Goal: Task Accomplishment & Management: Complete application form

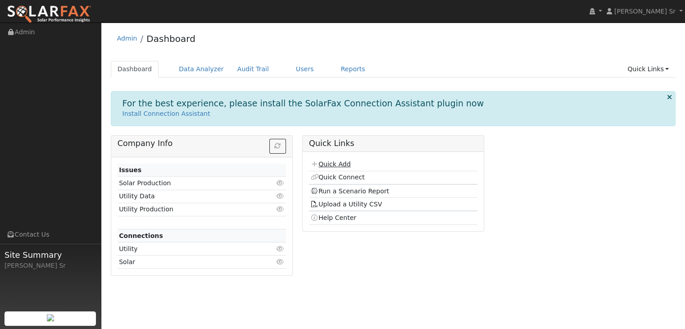
click at [342, 161] on link "Quick Add" at bounding box center [330, 163] width 40 height 7
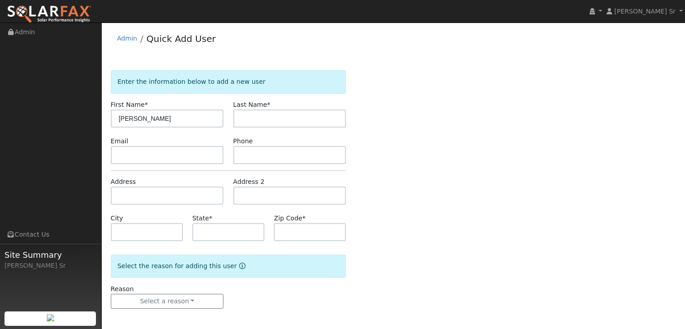
type input "[PERSON_NAME]"
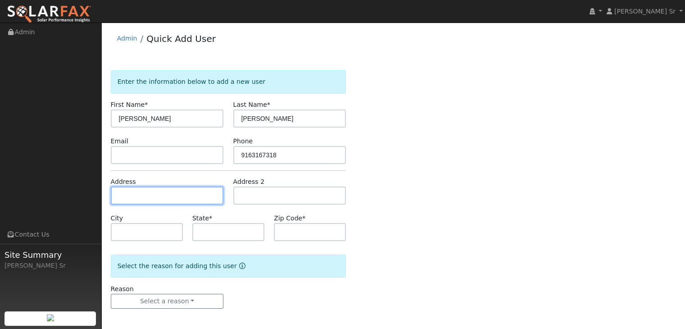
click at [155, 191] on input "text" at bounding box center [167, 195] width 113 height 18
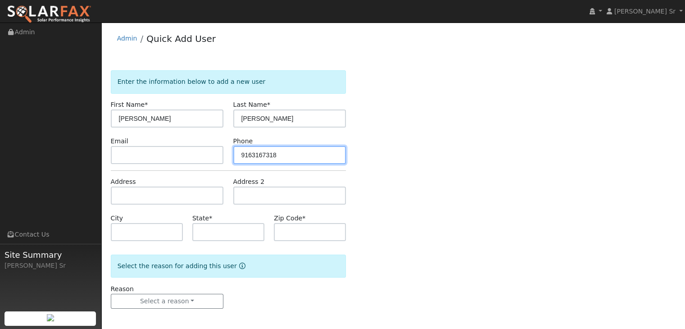
click at [250, 154] on input "9163167318" at bounding box center [289, 155] width 113 height 18
click at [263, 153] on input "916-3167318" at bounding box center [289, 155] width 113 height 18
type input "916-316-7318"
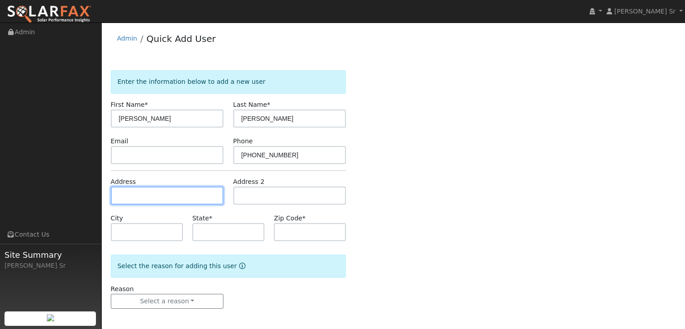
click at [182, 192] on input "text" at bounding box center [167, 195] width 113 height 18
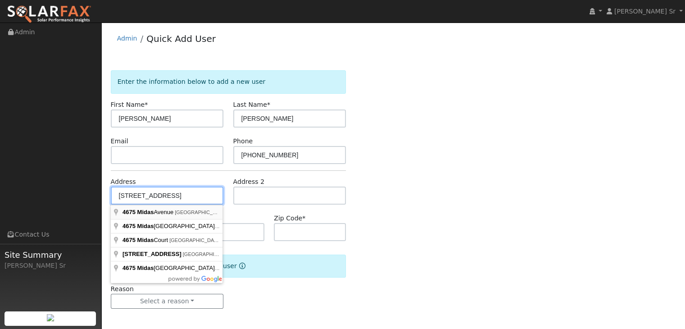
type input "4675 Midas Avenue"
type input "Rocklin"
type input "CA"
type input "95677"
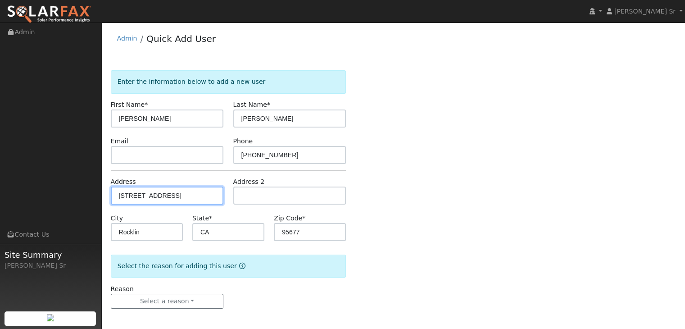
scroll to position [2, 0]
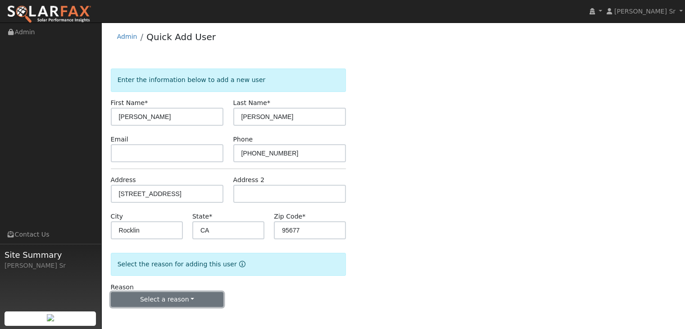
click at [189, 301] on button "Select a reason" at bounding box center [167, 299] width 113 height 15
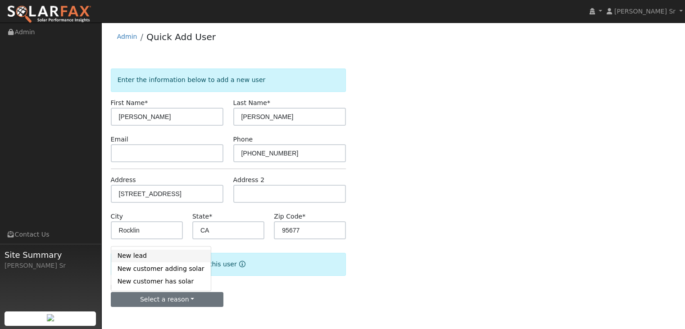
click at [140, 253] on link "New lead" at bounding box center [160, 255] width 99 height 13
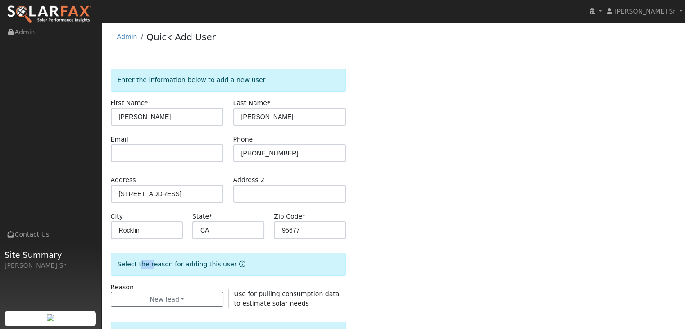
click at [140, 253] on div "Select the reason for adding this user" at bounding box center [228, 263] width 235 height 23
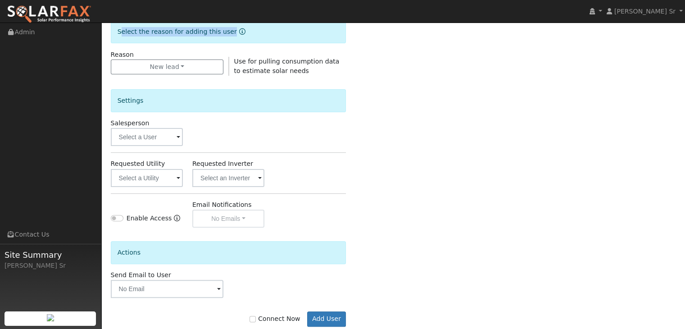
scroll to position [234, 0]
click at [177, 139] on span at bounding box center [178, 137] width 4 height 10
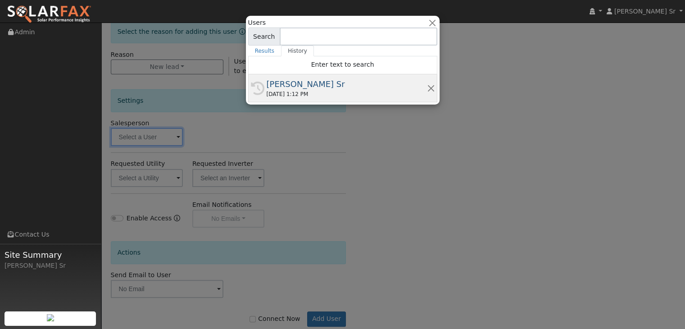
click at [309, 87] on div "[PERSON_NAME] Sr" at bounding box center [346, 84] width 160 height 12
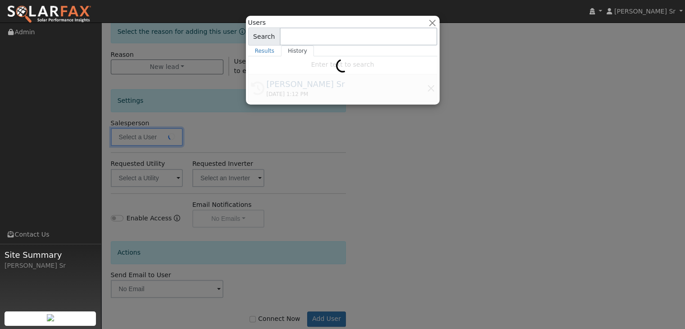
type input "[PERSON_NAME] Sr"
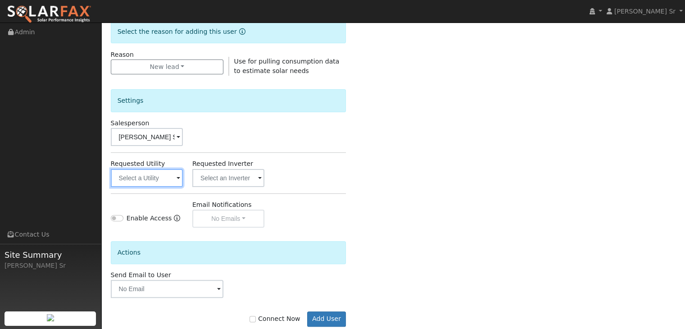
click at [175, 176] on input "text" at bounding box center [147, 178] width 72 height 18
click at [159, 179] on input "text" at bounding box center [147, 178] width 72 height 18
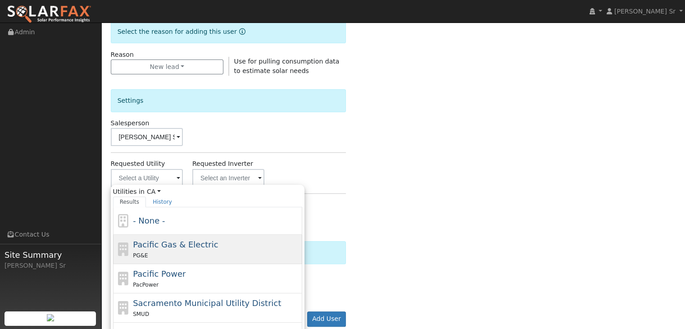
click at [169, 243] on span "Pacific Gas & Electric" at bounding box center [175, 243] width 85 height 9
type input "Pacific Gas & Electric"
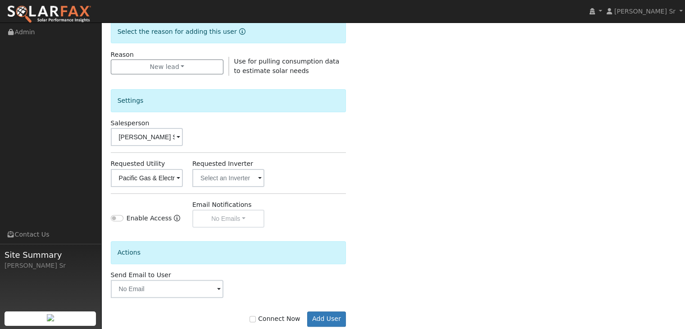
scroll to position [253, 0]
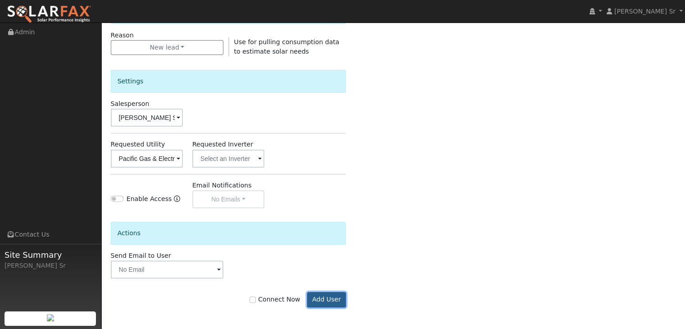
click at [336, 301] on button "Add User" at bounding box center [326, 299] width 39 height 15
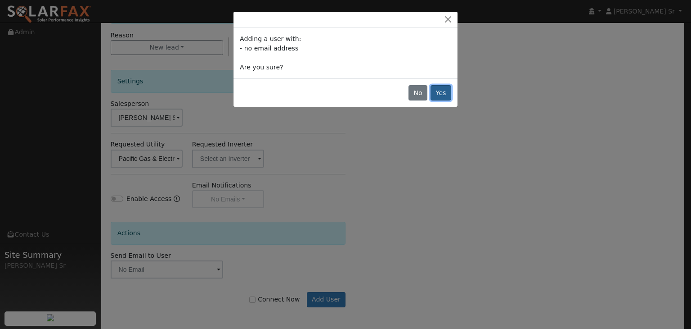
click at [442, 97] on button "Yes" at bounding box center [441, 92] width 21 height 15
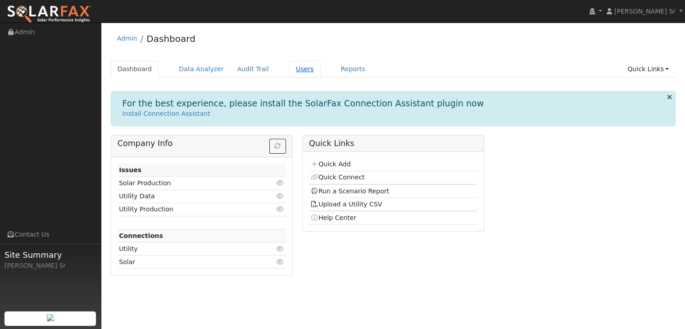
click at [290, 73] on link "Users" at bounding box center [305, 69] width 32 height 17
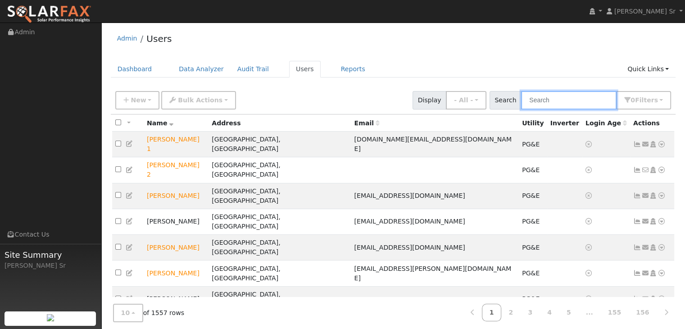
click at [550, 102] on input "text" at bounding box center [568, 100] width 95 height 18
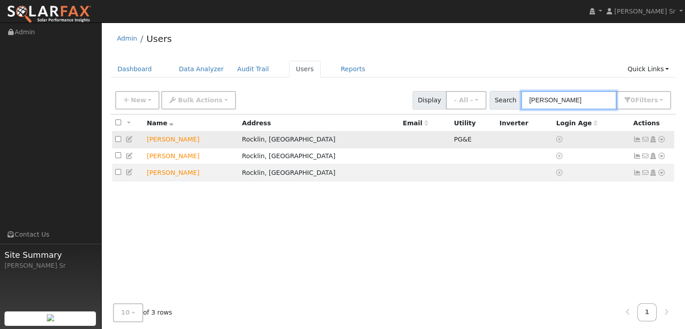
type input "chris delgado"
click at [661, 139] on icon at bounding box center [661, 139] width 8 height 6
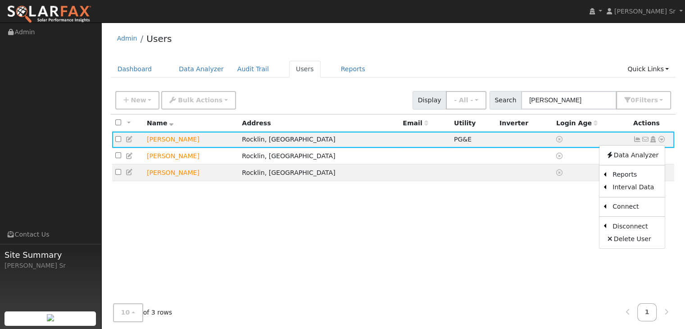
click at [539, 236] on div "All None All on page None on page Name Address Email Utility Inverter Login Age…" at bounding box center [393, 212] width 565 height 197
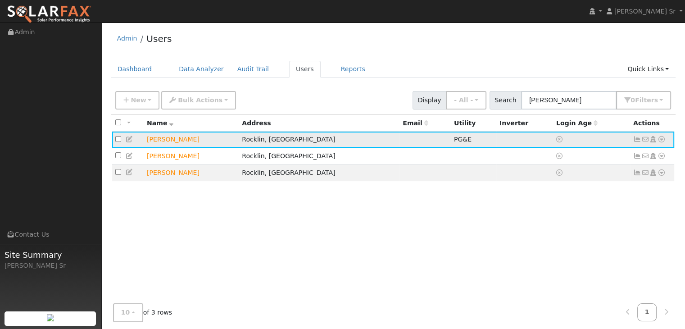
click at [399, 140] on td at bounding box center [424, 139] width 51 height 17
drag, startPoint x: 392, startPoint y: 138, endPoint x: 370, endPoint y: 139, distance: 21.6
click at [399, 139] on td at bounding box center [424, 139] width 51 height 17
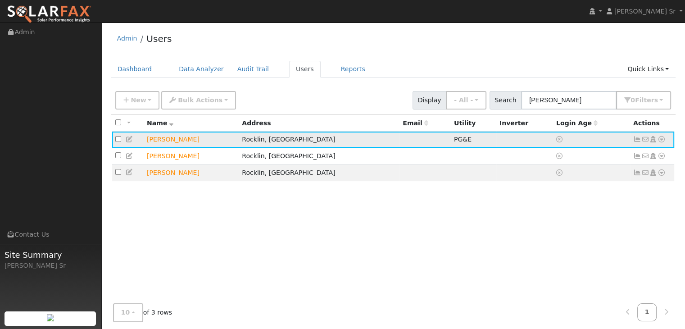
click at [117, 140] on input "checkbox" at bounding box center [118, 139] width 6 height 6
checkbox input "true"
click at [496, 136] on td at bounding box center [524, 139] width 57 height 17
click at [662, 138] on icon at bounding box center [661, 139] width 8 height 6
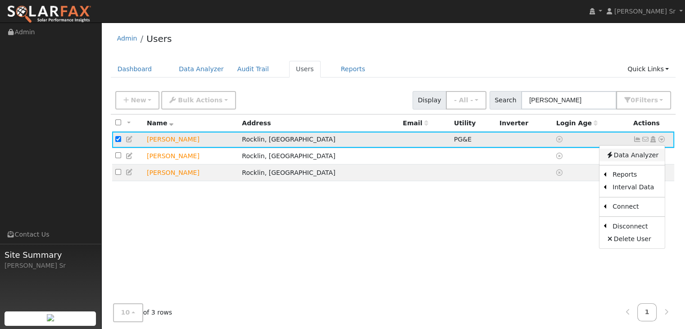
click at [643, 153] on link "Data Analyzer" at bounding box center [631, 155] width 65 height 13
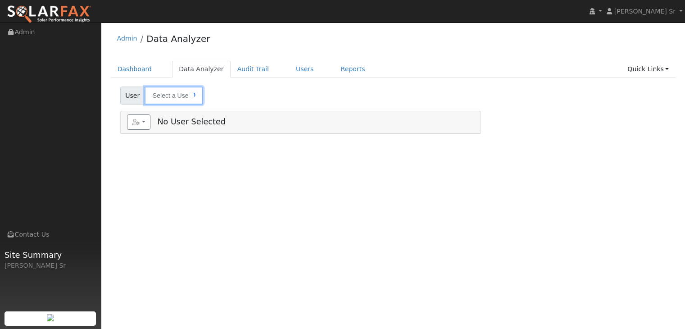
type input "[PERSON_NAME]"
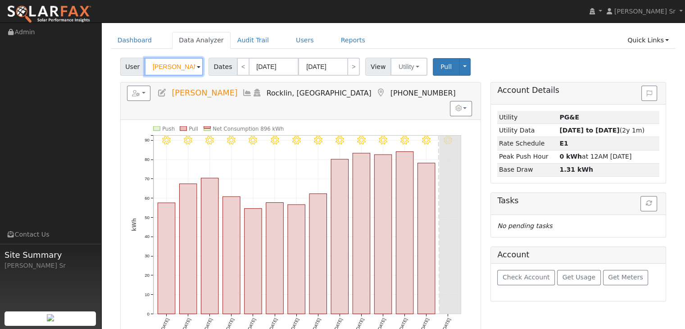
scroll to position [36, 0]
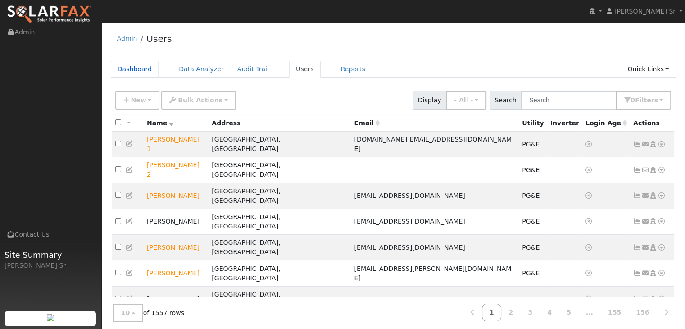
click at [126, 71] on link "Dashboard" at bounding box center [135, 69] width 48 height 17
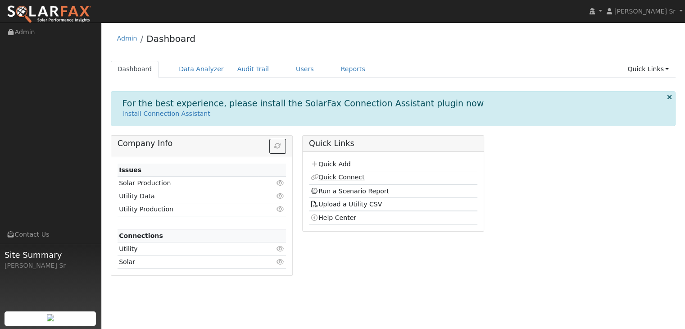
click at [344, 177] on link "Quick Connect" at bounding box center [337, 176] width 54 height 7
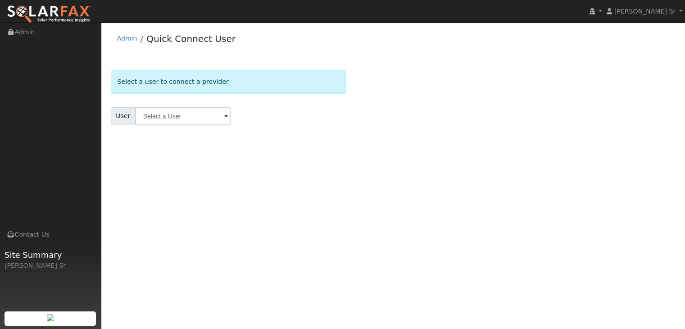
click at [224, 117] on span at bounding box center [226, 117] width 4 height 10
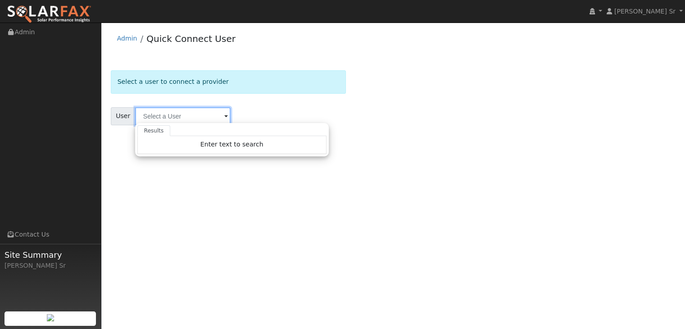
click at [169, 115] on input "text" at bounding box center [182, 116] width 95 height 18
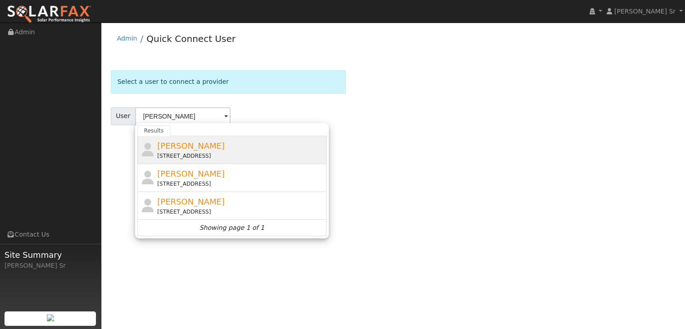
click at [205, 146] on span "Chris Delgado" at bounding box center [191, 145] width 68 height 9
type input "Chris Delgado"
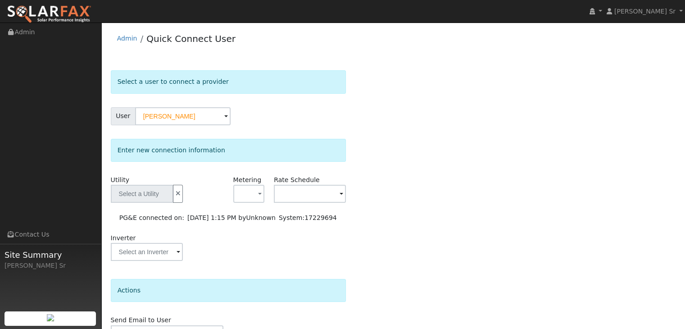
type input "PG&E"
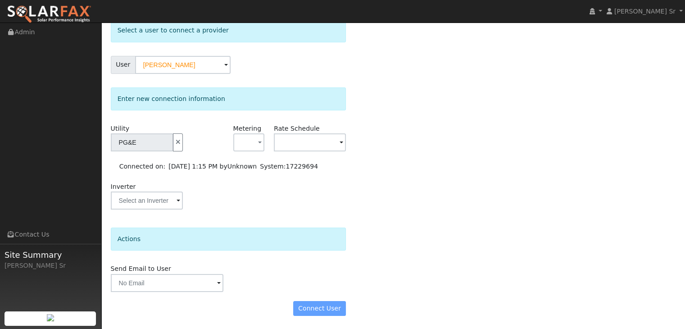
click at [333, 306] on div "Connect User" at bounding box center [228, 308] width 245 height 15
click at [329, 306] on div "Connect User" at bounding box center [228, 308] width 245 height 15
click at [159, 152] on input "text" at bounding box center [142, 143] width 63 height 18
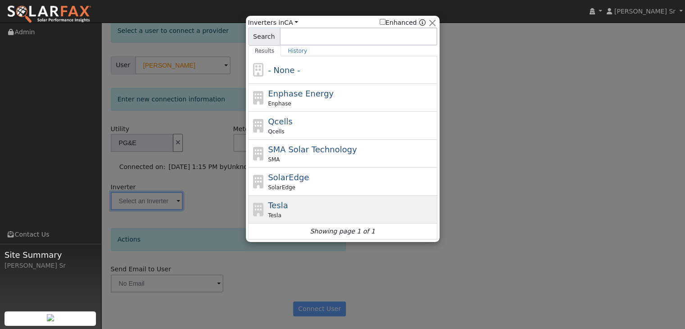
click at [310, 209] on div "Tesla Tesla" at bounding box center [351, 209] width 167 height 20
type input "Tesla"
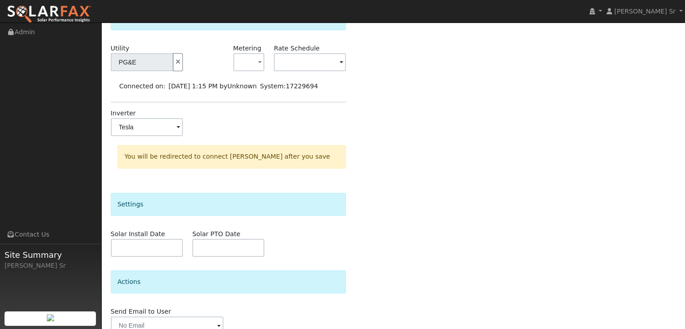
scroll to position [174, 0]
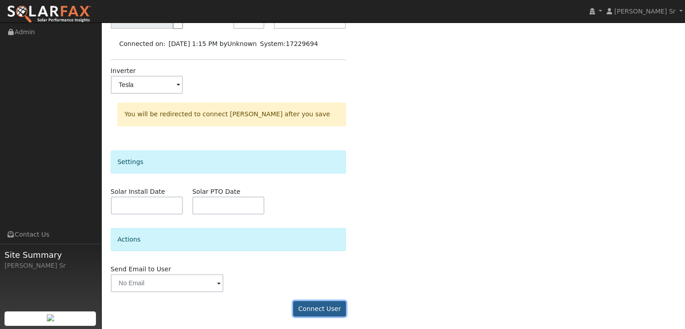
click at [324, 304] on button "Connect User" at bounding box center [319, 308] width 53 height 15
